Goal: Information Seeking & Learning: Learn about a topic

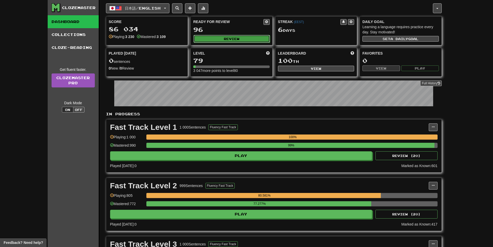
click at [236, 38] on button "Review" at bounding box center [231, 39] width 76 height 8
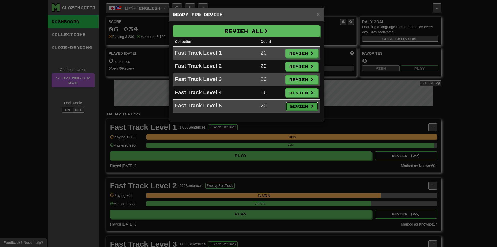
click at [294, 107] on button "Review" at bounding box center [302, 106] width 33 height 9
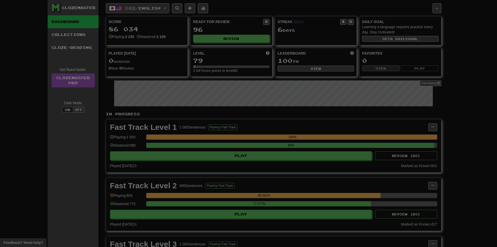
select select "**"
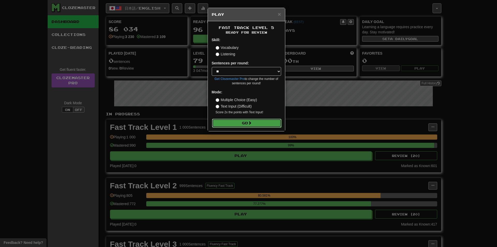
click at [244, 121] on button "Go" at bounding box center [246, 123] width 69 height 9
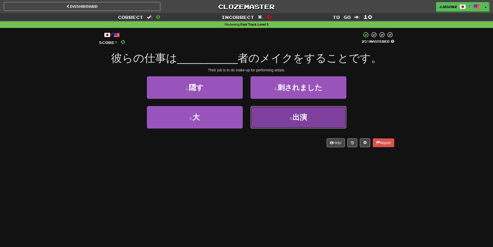
click at [289, 120] on button "4 . 出演" at bounding box center [298, 117] width 96 height 23
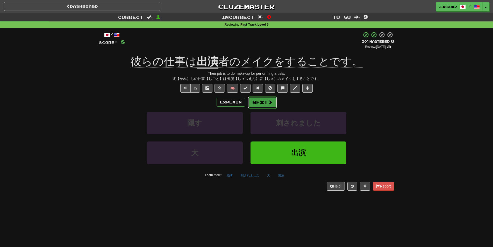
click at [258, 101] on button "Next" at bounding box center [262, 103] width 29 height 12
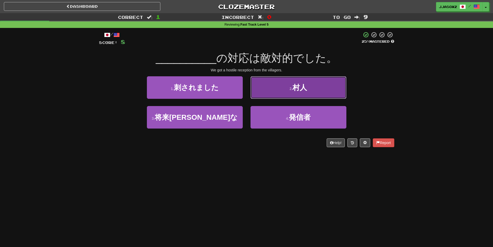
click at [262, 96] on button "2 . 村人" at bounding box center [298, 87] width 96 height 23
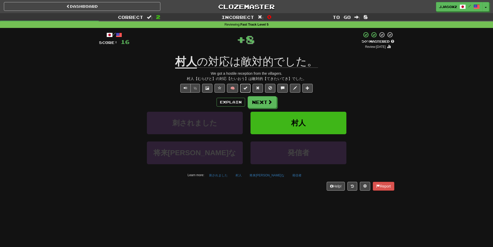
click at [249, 90] on button at bounding box center [245, 88] width 10 height 9
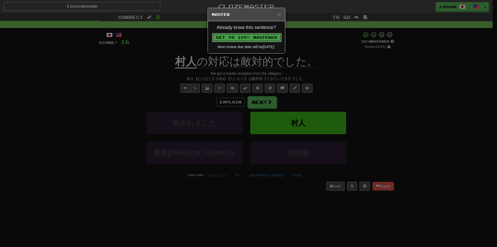
click at [269, 37] on button "Set to 100% Mastered" at bounding box center [246, 37] width 69 height 9
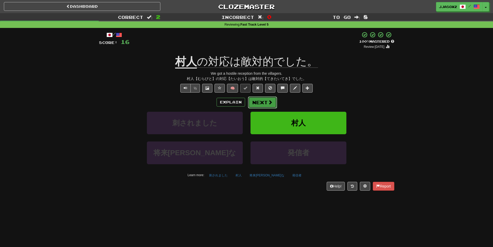
click at [263, 98] on button "Next" at bounding box center [262, 103] width 29 height 12
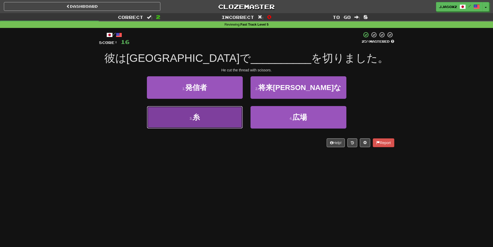
click at [223, 120] on button "3 . 糸" at bounding box center [195, 117] width 96 height 23
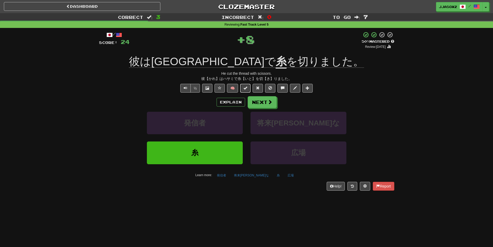
click at [245, 90] on span at bounding box center [245, 88] width 4 height 4
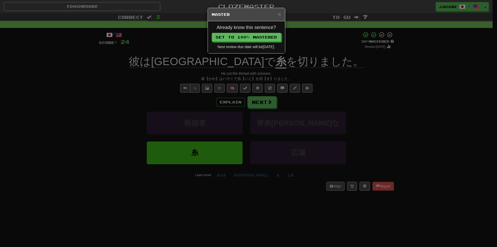
click at [263, 32] on div "Already know this sentence? Set to 100% Mastered Next review due date will be […" at bounding box center [246, 37] width 77 height 32
click at [262, 37] on button "Set to 100% Mastered" at bounding box center [246, 37] width 69 height 9
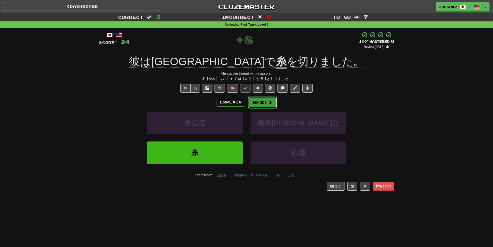
click at [260, 102] on button "Next" at bounding box center [262, 103] width 29 height 12
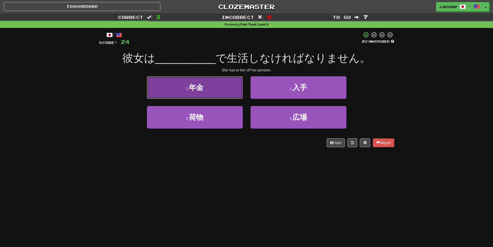
click at [224, 98] on button "1 . 年金" at bounding box center [195, 87] width 96 height 23
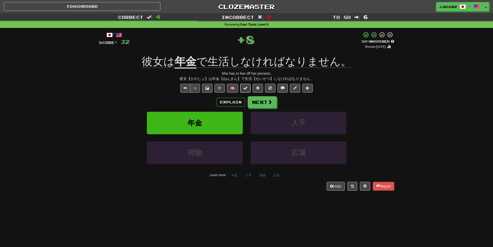
click at [244, 88] on button at bounding box center [245, 88] width 10 height 9
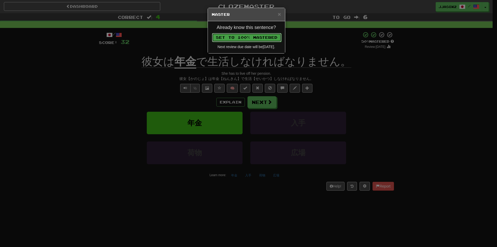
click at [268, 37] on button "Set to 100% Mastered" at bounding box center [246, 37] width 69 height 9
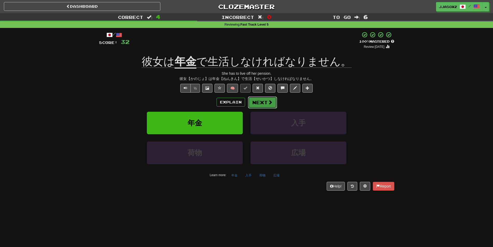
click at [259, 101] on button "Next" at bounding box center [262, 103] width 29 height 12
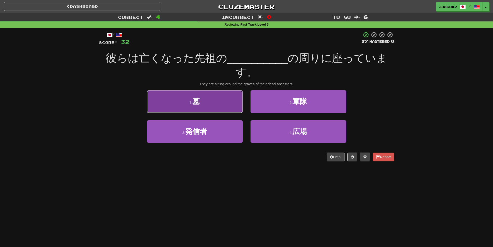
click at [213, 105] on button "1 . 墓" at bounding box center [195, 101] width 96 height 23
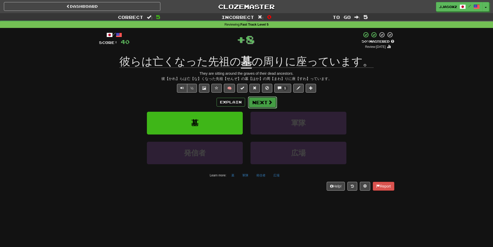
click at [261, 103] on button "Next" at bounding box center [262, 103] width 29 height 12
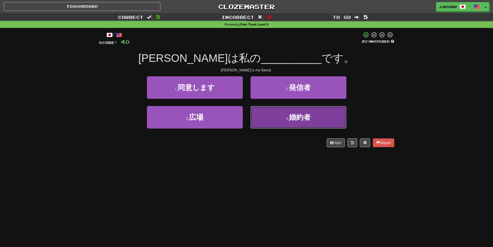
click at [277, 119] on button "4 . 婚約者" at bounding box center [298, 117] width 96 height 23
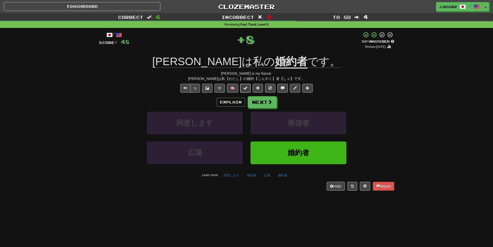
click at [245, 85] on button at bounding box center [245, 88] width 10 height 9
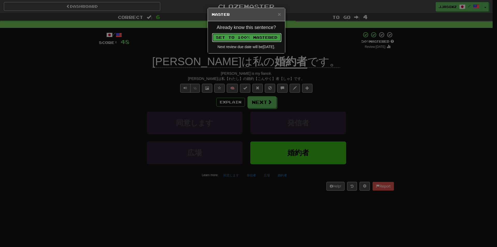
click at [259, 38] on button "Set to 100% Mastered" at bounding box center [246, 37] width 69 height 9
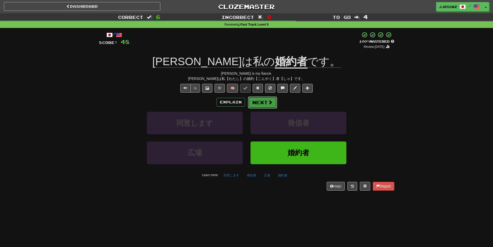
click at [260, 105] on button "Next" at bounding box center [262, 103] width 29 height 12
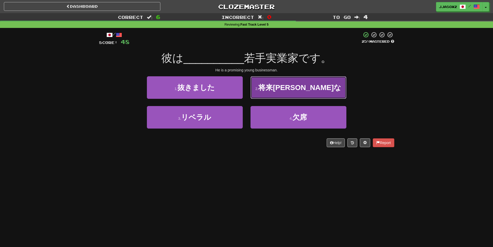
click at [252, 93] on button "2 . 将来[PERSON_NAME]な" at bounding box center [298, 87] width 96 height 23
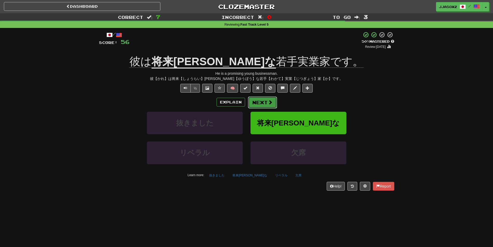
click at [256, 100] on button "Next" at bounding box center [262, 103] width 29 height 12
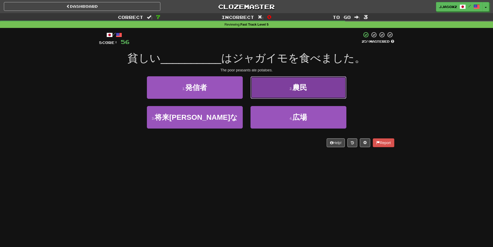
click at [281, 93] on button "2 . 農民" at bounding box center [298, 87] width 96 height 23
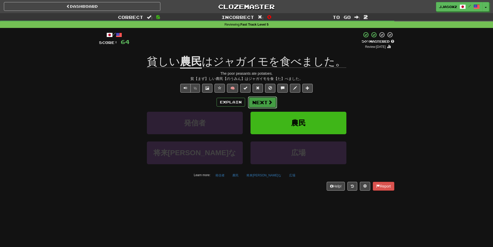
click at [263, 108] on button "Next" at bounding box center [262, 103] width 29 height 12
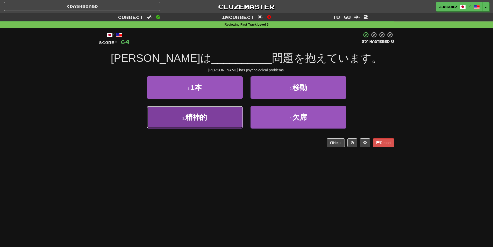
click at [221, 112] on button "3 . 精神的" at bounding box center [195, 117] width 96 height 23
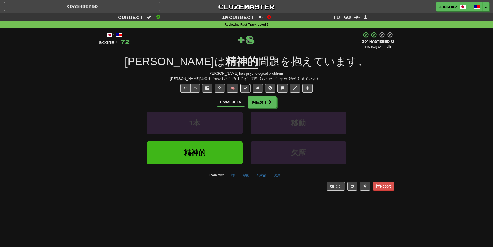
click at [250, 86] on button at bounding box center [245, 88] width 10 height 9
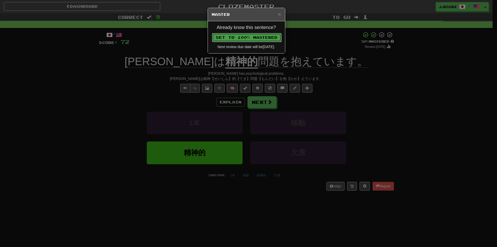
click at [259, 33] on button "Set to 100% Mastered" at bounding box center [246, 37] width 69 height 9
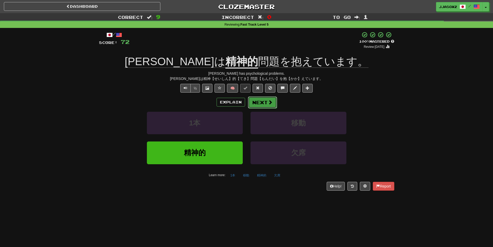
click at [253, 100] on button "Next" at bounding box center [262, 103] width 29 height 12
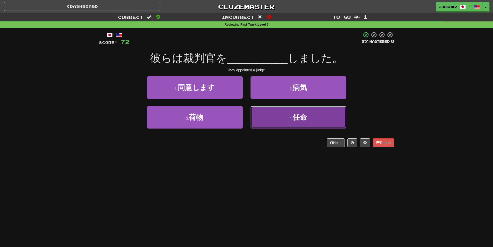
click at [282, 115] on button "4 . 任命" at bounding box center [298, 117] width 96 height 23
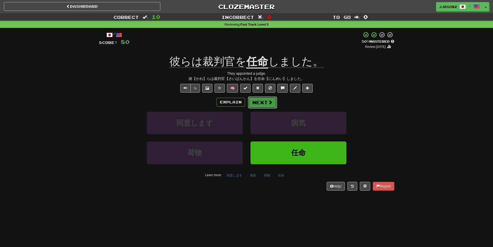
click at [258, 105] on button "Next" at bounding box center [262, 103] width 29 height 12
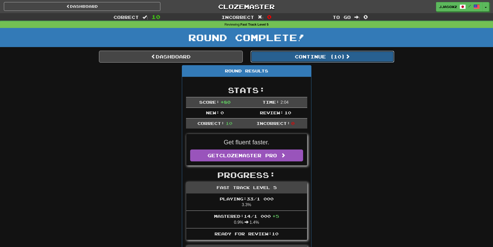
click at [331, 56] on button "Continue ( 10 )" at bounding box center [322, 57] width 144 height 12
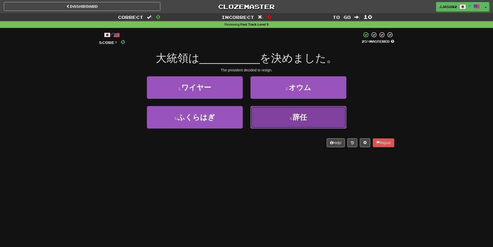
click at [310, 117] on button "4 . 辞任" at bounding box center [298, 117] width 96 height 23
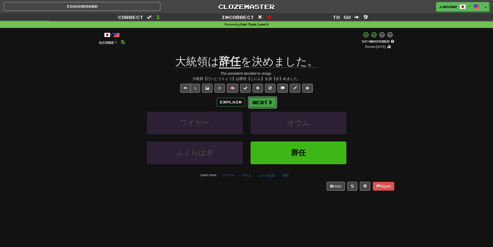
click at [263, 104] on button "Next" at bounding box center [262, 103] width 29 height 12
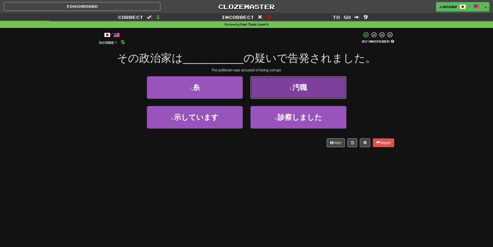
click at [295, 95] on button "2 . 汚職" at bounding box center [298, 87] width 96 height 23
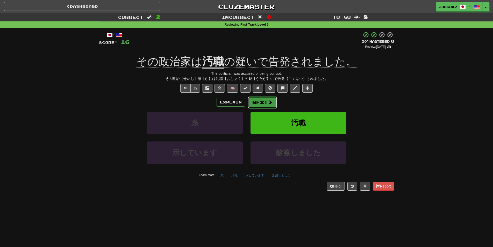
click at [270, 104] on span at bounding box center [270, 102] width 5 height 5
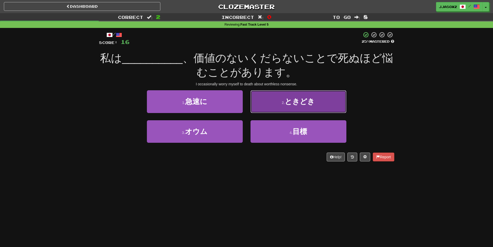
click at [279, 99] on button "2 . ときどき" at bounding box center [298, 101] width 96 height 23
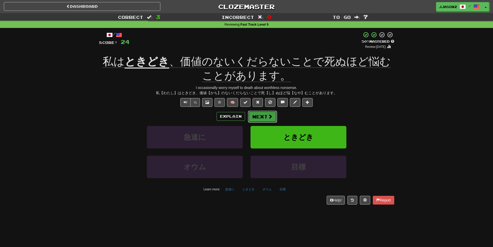
click at [263, 114] on button "Next" at bounding box center [262, 117] width 29 height 12
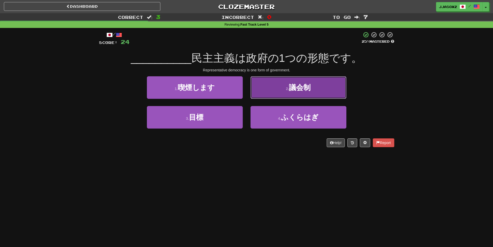
click at [287, 91] on small "2 ." at bounding box center [287, 89] width 3 height 4
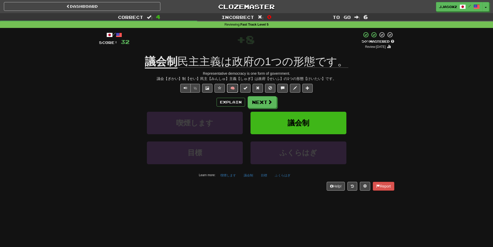
click at [235, 88] on button "🧠" at bounding box center [232, 88] width 11 height 9
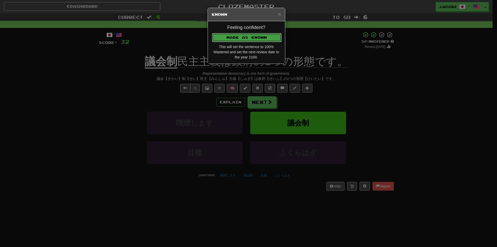
click at [265, 40] on button "Mark as Known" at bounding box center [246, 37] width 69 height 9
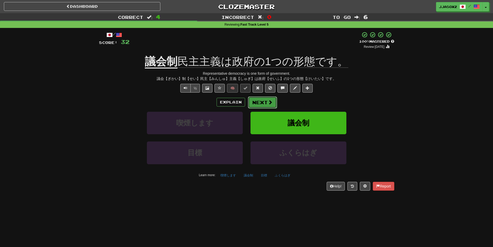
click at [252, 105] on button "Next" at bounding box center [262, 103] width 29 height 12
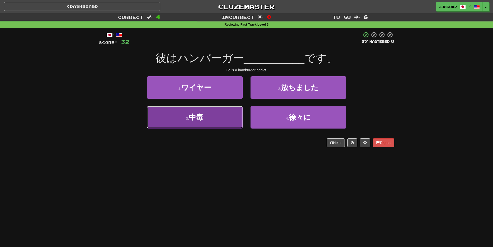
click at [223, 111] on button "3 . 中毒" at bounding box center [195, 117] width 96 height 23
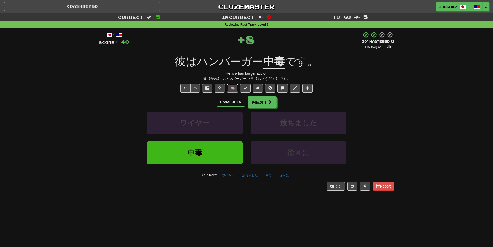
click at [235, 89] on button "🧠" at bounding box center [232, 88] width 11 height 9
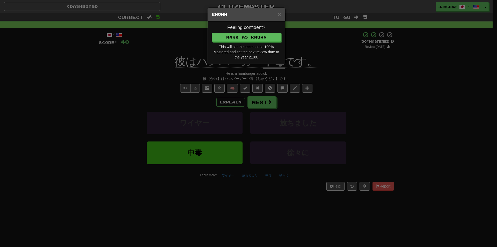
click at [248, 74] on div "× Known Feeling confident? [PERSON_NAME] as Known This will set the sentence to…" at bounding box center [248, 123] width 497 height 247
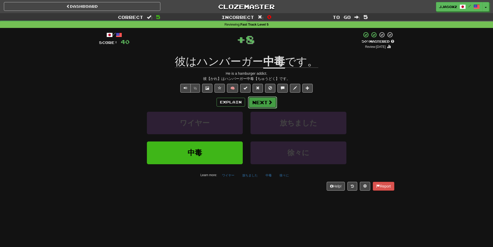
click at [259, 105] on button "Next" at bounding box center [262, 103] width 29 height 12
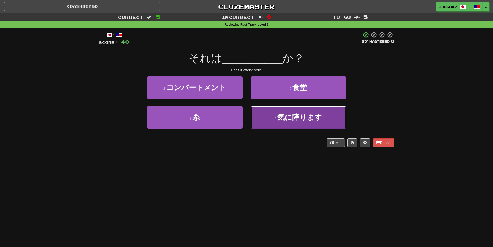
click at [289, 114] on span "気に障ります" at bounding box center [299, 117] width 45 height 8
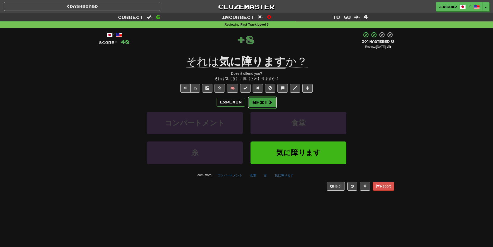
click at [267, 107] on button "Next" at bounding box center [262, 103] width 29 height 12
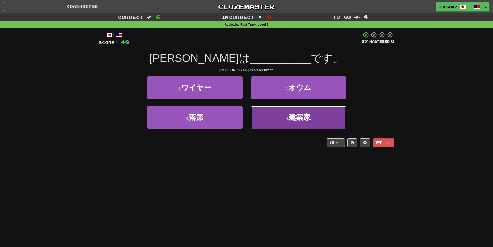
click at [285, 120] on button "4 . 建築家" at bounding box center [298, 117] width 96 height 23
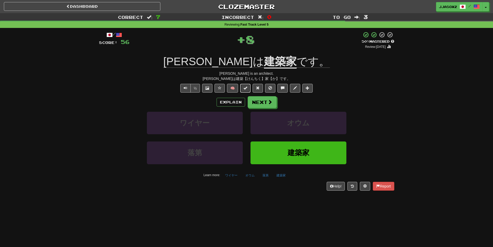
click at [247, 86] on span at bounding box center [245, 88] width 4 height 4
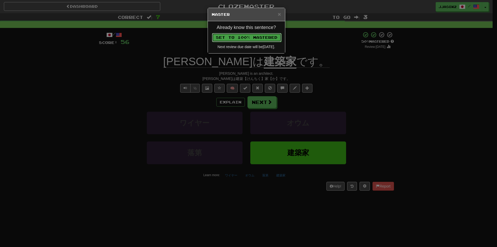
click at [267, 35] on button "Set to 100% Mastered" at bounding box center [246, 37] width 69 height 9
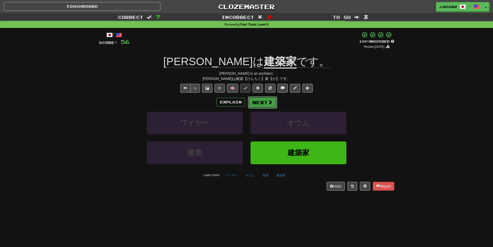
click at [260, 100] on button "Next" at bounding box center [262, 103] width 29 height 12
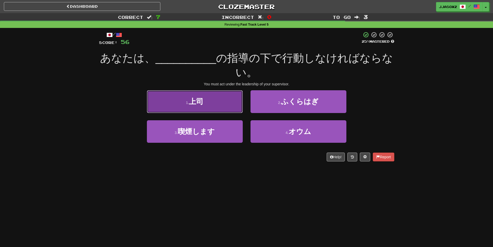
click at [205, 97] on button "1 . 上司" at bounding box center [195, 101] width 96 height 23
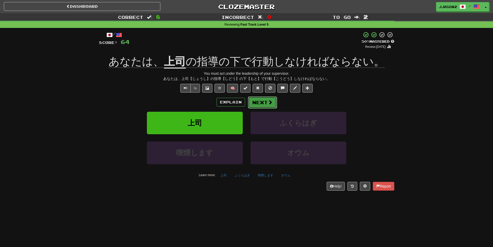
click at [253, 107] on button "Next" at bounding box center [262, 103] width 29 height 12
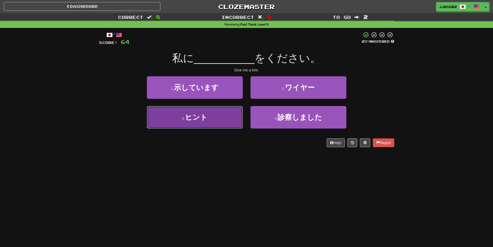
click at [223, 121] on button "3 . ヒント" at bounding box center [195, 117] width 96 height 23
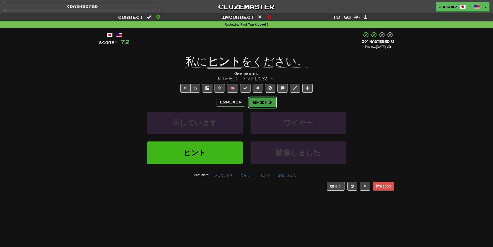
click at [259, 103] on button "Next" at bounding box center [262, 103] width 29 height 12
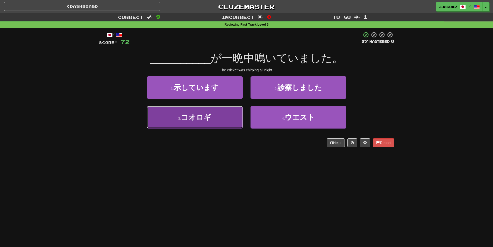
click at [214, 123] on button "3 . コオロギ" at bounding box center [195, 117] width 96 height 23
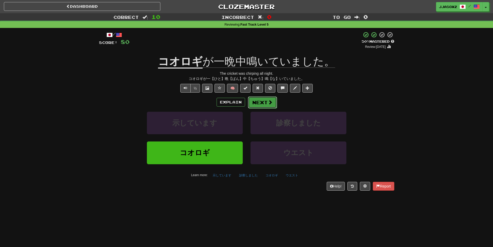
click at [267, 99] on button "Next" at bounding box center [262, 103] width 29 height 12
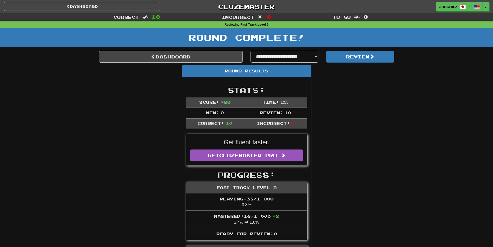
click at [212, 58] on link "Dashboard" at bounding box center [171, 57] width 144 height 12
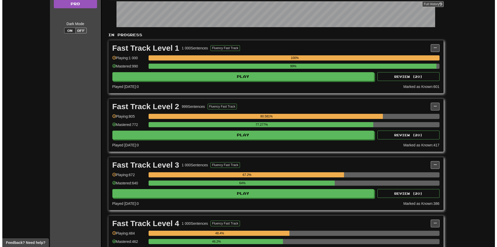
scroll to position [158, 0]
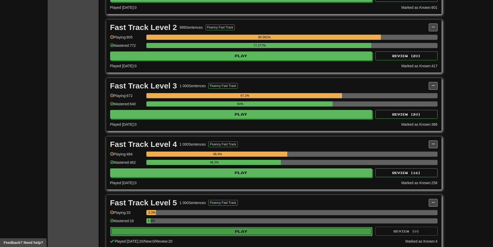
click at [230, 229] on button "Play" at bounding box center [241, 231] width 262 height 9
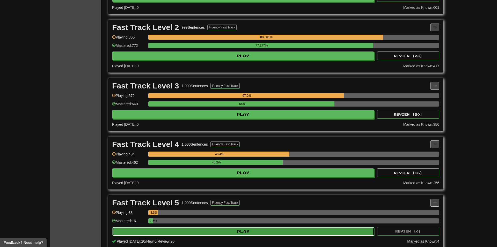
select select "**"
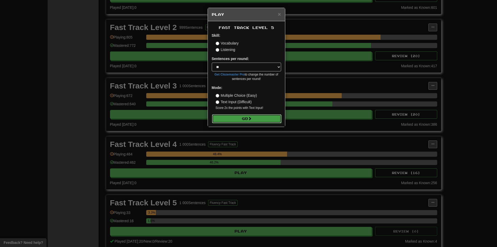
click at [256, 122] on button "Go" at bounding box center [246, 118] width 69 height 9
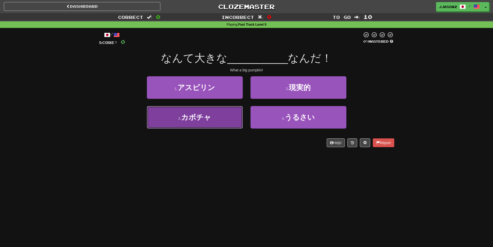
click at [230, 120] on button "3 . カボチャ" at bounding box center [195, 117] width 96 height 23
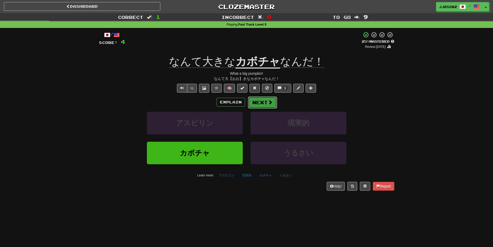
click at [260, 102] on button "Next" at bounding box center [262, 103] width 29 height 12
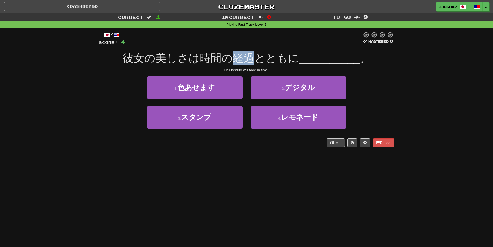
drag, startPoint x: 230, startPoint y: 62, endPoint x: 250, endPoint y: 63, distance: 19.4
click at [250, 63] on span "彼女の美しさは時間の経過とともに" at bounding box center [210, 58] width 176 height 12
click at [250, 62] on span "彼女の美しさは時間の経過とともに" at bounding box center [210, 58] width 176 height 12
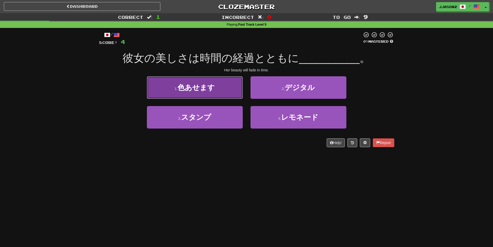
click at [216, 93] on button "1 . 色あせます" at bounding box center [195, 87] width 96 height 23
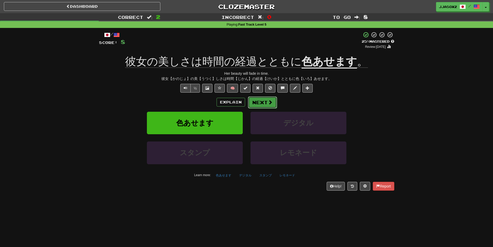
click at [259, 102] on button "Next" at bounding box center [262, 103] width 29 height 12
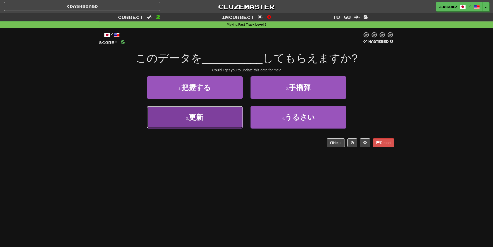
click at [224, 119] on button "3 . 更新" at bounding box center [195, 117] width 96 height 23
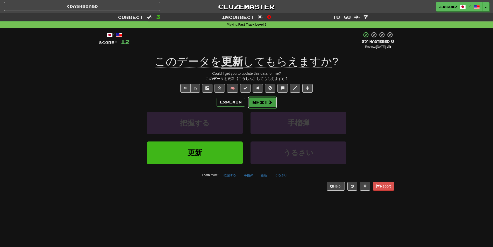
click at [260, 100] on button "Next" at bounding box center [262, 103] width 29 height 12
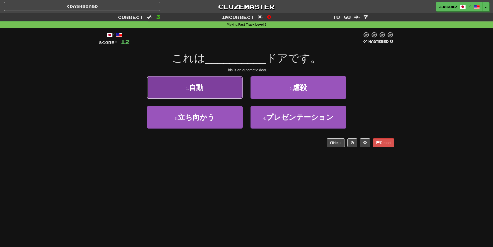
click at [201, 94] on button "1 . 自動" at bounding box center [195, 87] width 96 height 23
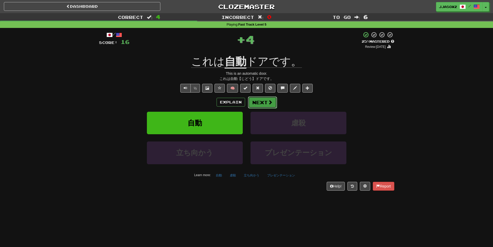
click at [264, 108] on button "Next" at bounding box center [262, 103] width 29 height 12
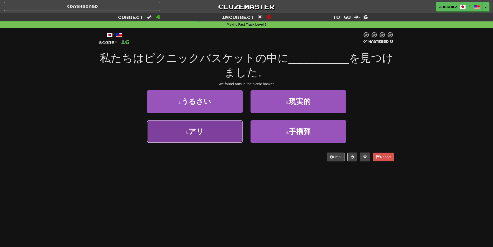
click at [205, 138] on button "3 . アリ" at bounding box center [195, 131] width 96 height 23
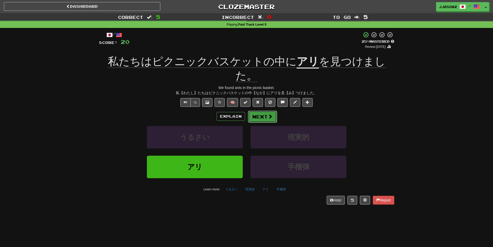
click at [260, 111] on button "Next" at bounding box center [262, 117] width 29 height 12
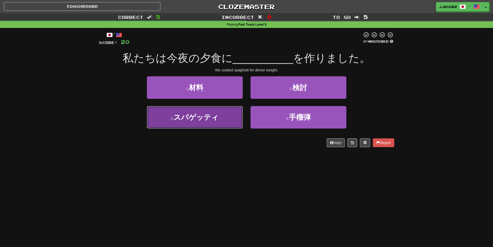
click at [208, 119] on span "スパゲッティ" at bounding box center [195, 117] width 45 height 8
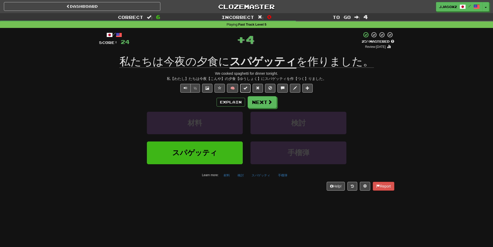
click at [245, 88] on span at bounding box center [245, 88] width 4 height 4
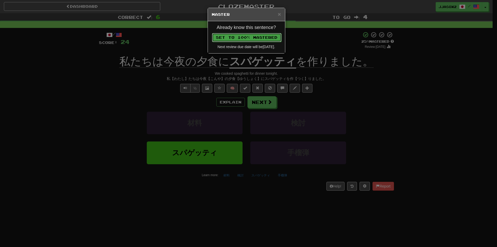
click at [254, 38] on button "Set to 100% Mastered" at bounding box center [246, 37] width 69 height 9
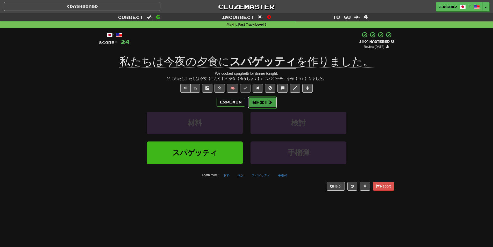
click at [266, 102] on button "Next" at bounding box center [262, 103] width 29 height 12
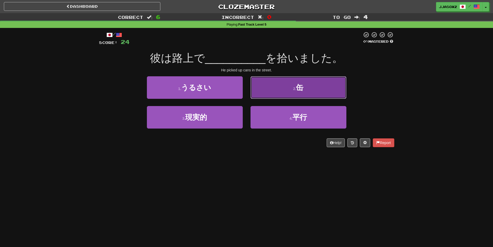
click at [273, 89] on button "2 . 缶" at bounding box center [298, 87] width 96 height 23
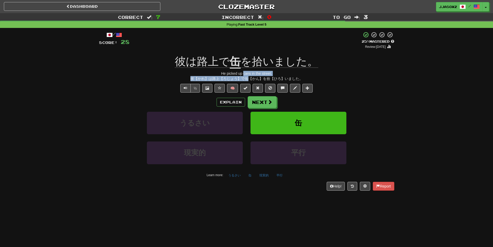
drag, startPoint x: 243, startPoint y: 76, endPoint x: 247, endPoint y: 77, distance: 3.6
click at [247, 77] on div "/ Score: 28 + 4 25 % Mastered Review: 2025-08-18 彼は路上で 缶 を拾いました。 He picked up c…" at bounding box center [246, 111] width 295 height 159
click at [247, 77] on div "彼【かれ】は路上【ろじょう】で缶【かん】を拾【ひろ】いました。" at bounding box center [246, 78] width 295 height 5
drag, startPoint x: 245, startPoint y: 80, endPoint x: 248, endPoint y: 80, distance: 2.8
click at [248, 80] on div "彼【かれ】は路上【ろじょう】で缶【かん】を拾【ひろ】いました。" at bounding box center [246, 78] width 295 height 5
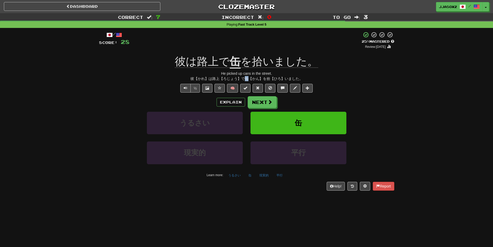
copy div "缶"
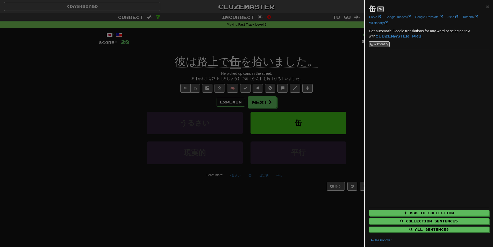
click at [62, 82] on div at bounding box center [246, 123] width 493 height 247
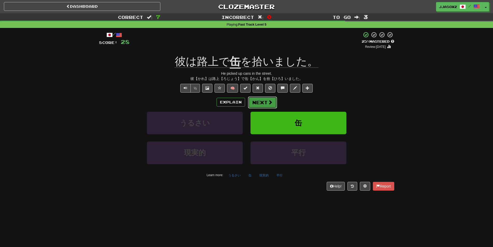
click at [264, 101] on button "Next" at bounding box center [262, 103] width 29 height 12
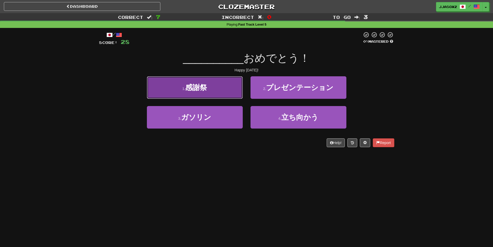
click at [205, 94] on button "1 . 感謝祭" at bounding box center [195, 87] width 96 height 23
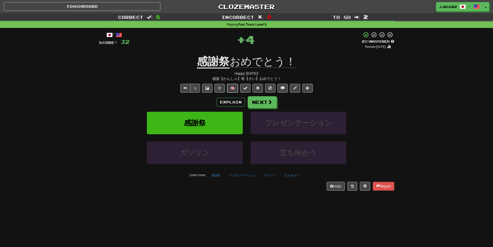
click at [238, 89] on button "🧠" at bounding box center [232, 88] width 11 height 9
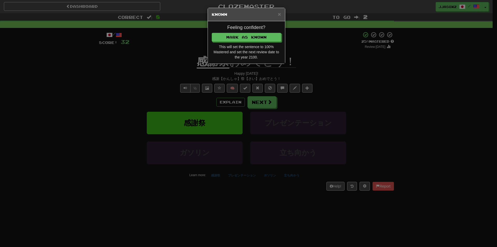
click at [298, 68] on div "× Known Feeling confident? [PERSON_NAME] as Known This will set the sentence to…" at bounding box center [248, 123] width 497 height 247
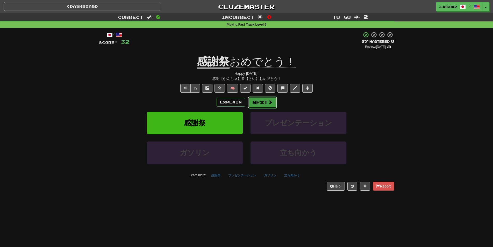
click at [260, 101] on button "Next" at bounding box center [262, 103] width 29 height 12
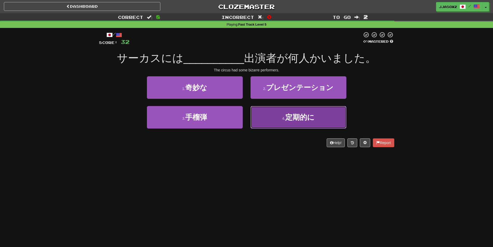
click at [311, 119] on span "定期的に" at bounding box center [299, 117] width 29 height 8
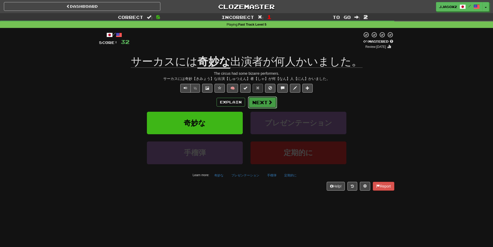
click at [261, 99] on button "Next" at bounding box center [262, 103] width 29 height 12
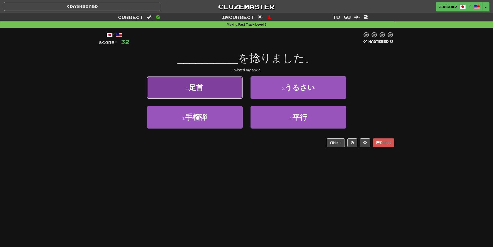
click at [214, 87] on button "1 . 足首" at bounding box center [195, 87] width 96 height 23
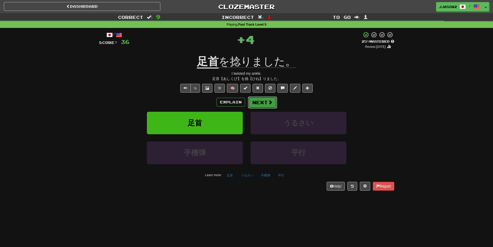
click at [255, 97] on button "Next" at bounding box center [262, 103] width 29 height 12
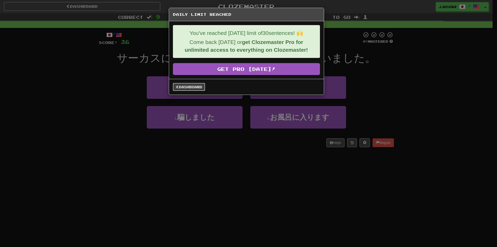
click at [186, 83] on link "Dashboard" at bounding box center [189, 87] width 32 height 8
